Goal: Task Accomplishment & Management: Manage account settings

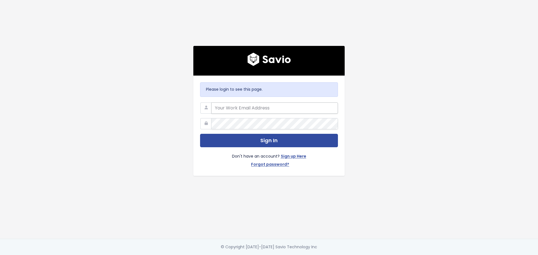
click at [258, 103] on input "email" at bounding box center [274, 108] width 127 height 11
type input "alessandro.chavez@tai-software.com"
click at [200, 134] on button "Sign In" at bounding box center [269, 141] width 138 height 14
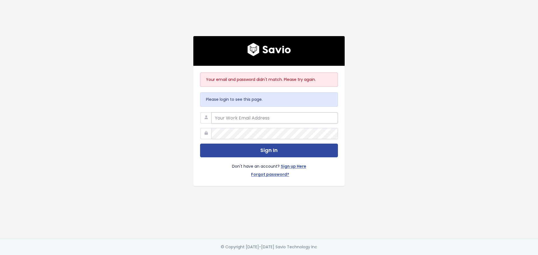
click at [241, 115] on input "email" at bounding box center [274, 117] width 127 height 11
type input "alessandro.chavez@tai-software.com"
click at [265, 174] on link "Forgot password?" at bounding box center [270, 175] width 38 height 8
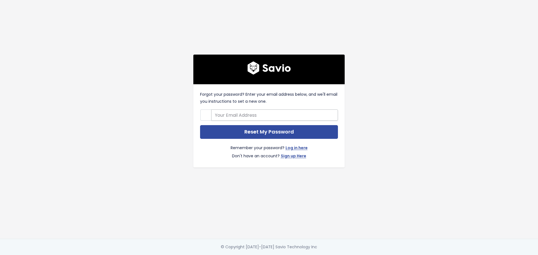
click at [252, 116] on input "text" at bounding box center [274, 115] width 127 height 11
type input "alessandro.chavez@tai-software.com"
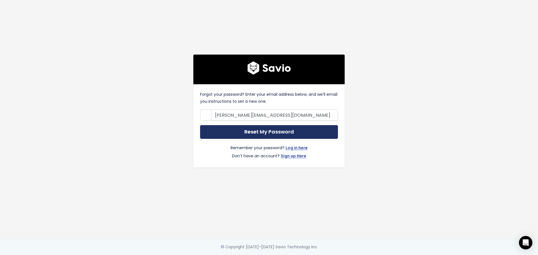
click at [258, 131] on input "Reset My Password" at bounding box center [269, 132] width 138 height 14
